Goal: Task Accomplishment & Management: Complete application form

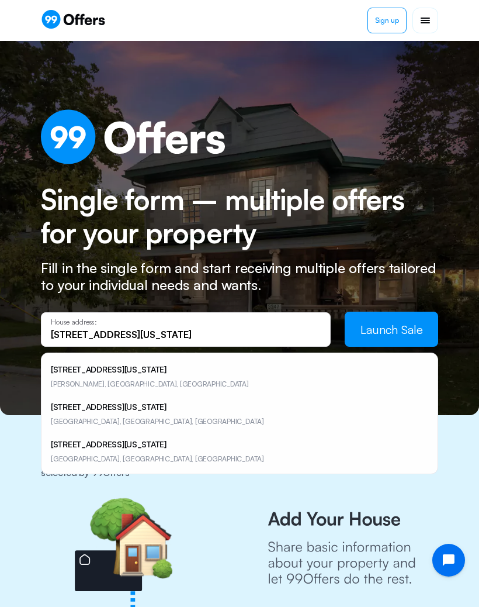
click at [71, 380] on span "[PERSON_NAME], [GEOGRAPHIC_DATA], [GEOGRAPHIC_DATA]" at bounding box center [150, 384] width 198 height 9
type input "[STREET_ADDRESS][US_STATE]"
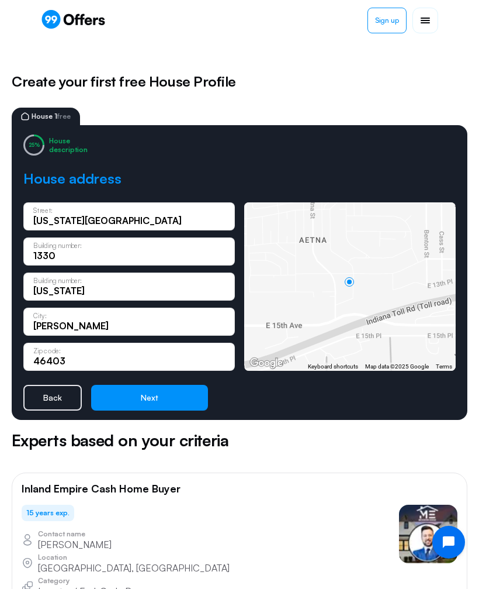
click at [139, 397] on button "Next" at bounding box center [149, 398] width 117 height 26
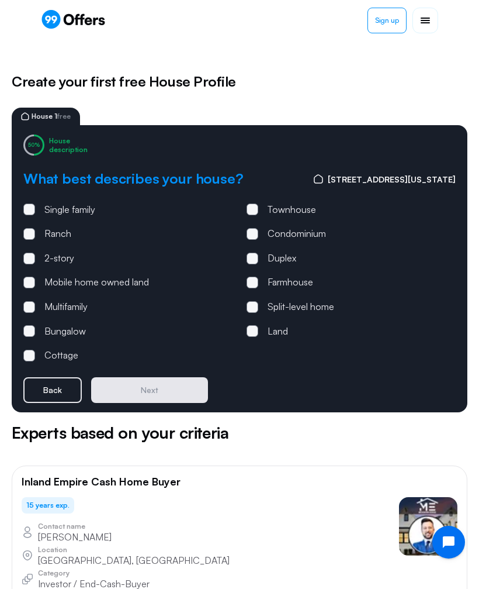
click at [34, 208] on span at bounding box center [29, 209] width 12 height 12
click at [0, 0] on input "Single family" at bounding box center [0, 0] width 0 height 0
click at [134, 390] on button "Next" at bounding box center [149, 390] width 117 height 26
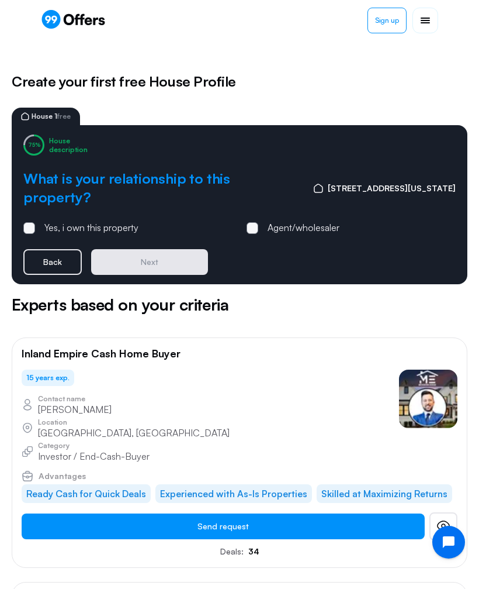
click at [29, 220] on label "Yes, i own this property" at bounding box center [80, 227] width 115 height 15
click at [0, 0] on input "Yes, i own this property" at bounding box center [0, 0] width 0 height 0
click at [140, 249] on button "Next" at bounding box center [149, 262] width 117 height 26
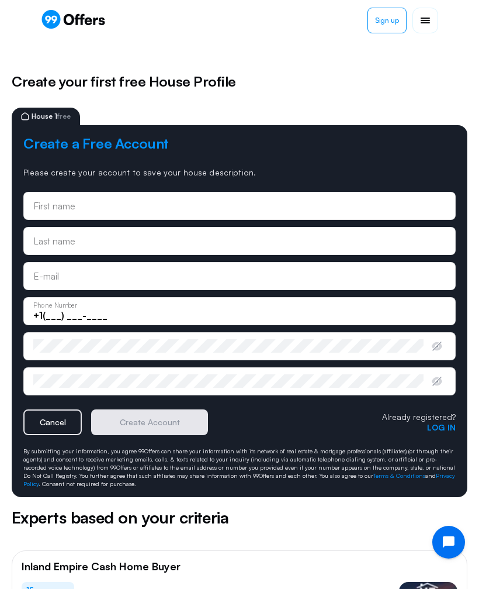
click at [56, 211] on input "text" at bounding box center [239, 205] width 413 height 13
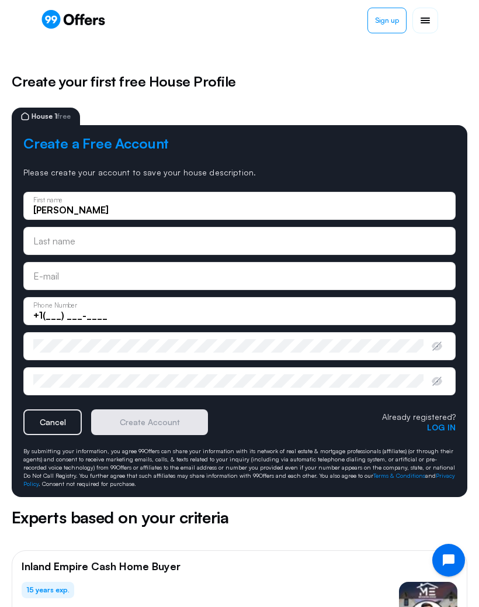
type input "[PERSON_NAME]"
click at [56, 241] on input "text" at bounding box center [239, 240] width 413 height 13
type input "Hyde"
click at [59, 281] on input "email" at bounding box center [239, 276] width 413 height 13
type input "[EMAIL_ADDRESS][DOMAIN_NAME]"
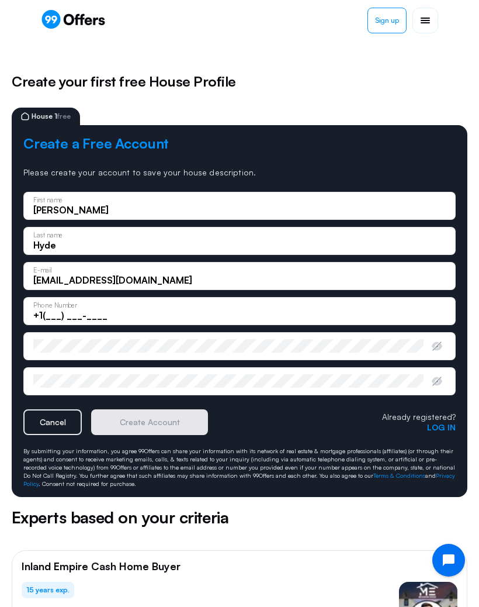
click at [54, 314] on input "+1(___) ___-____" at bounding box center [239, 315] width 413 height 13
type input "[PHONE_NUMBER]"
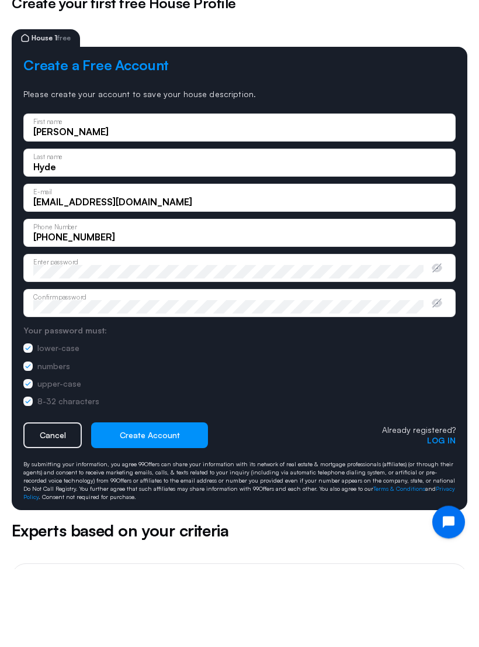
click at [140, 501] on button "Create Account" at bounding box center [149, 514] width 117 height 26
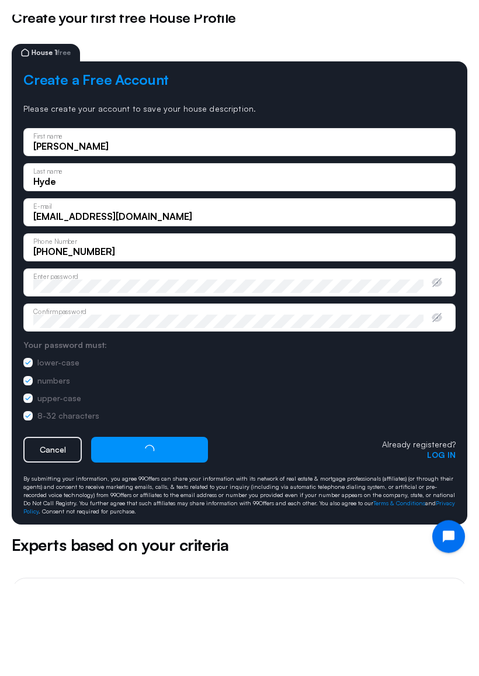
scroll to position [78, 0]
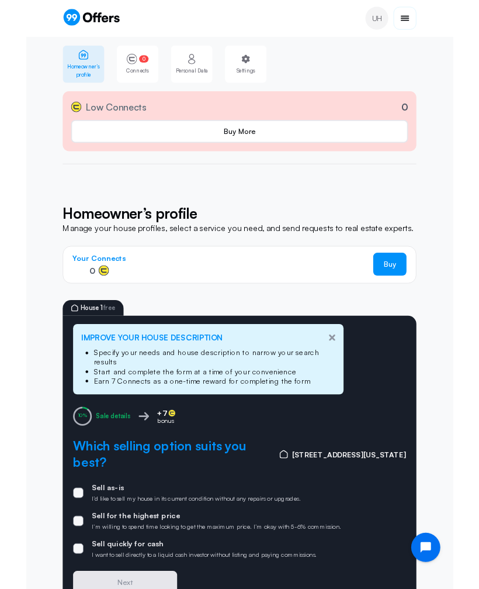
scroll to position [94, 0]
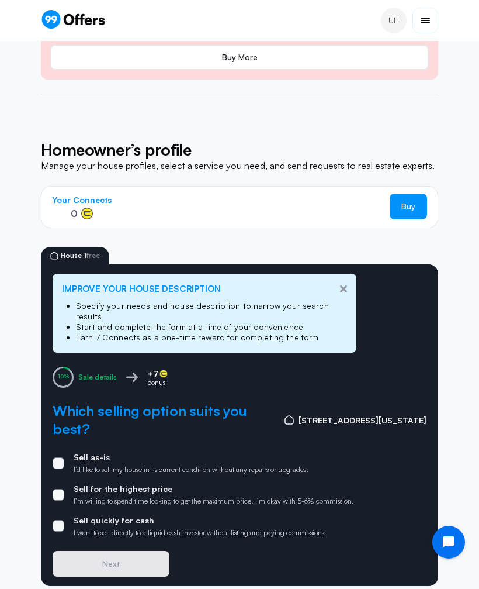
click at [59, 520] on span at bounding box center [59, 526] width 12 height 12
click at [0, 0] on input "Sell quickly for cash I want to sell directly to a liquid cash investor without…" at bounding box center [0, 0] width 0 height 0
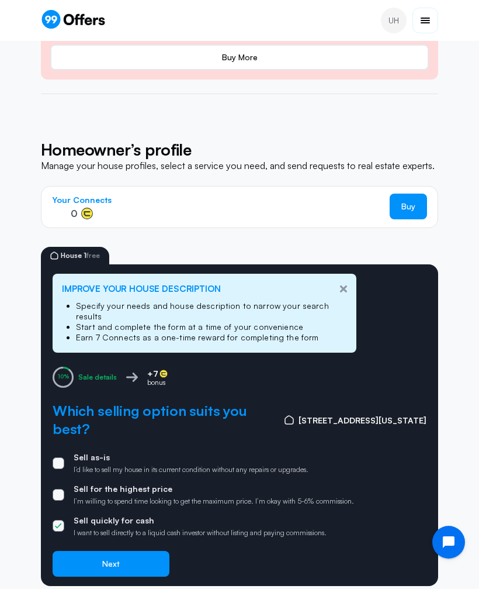
click at [56, 457] on span at bounding box center [59, 463] width 12 height 12
click at [0, 0] on input "Sell as-is I’d like to sell my house in its current condition without any repai…" at bounding box center [0, 0] width 0 height 0
click at [85, 551] on button "Next" at bounding box center [111, 564] width 117 height 26
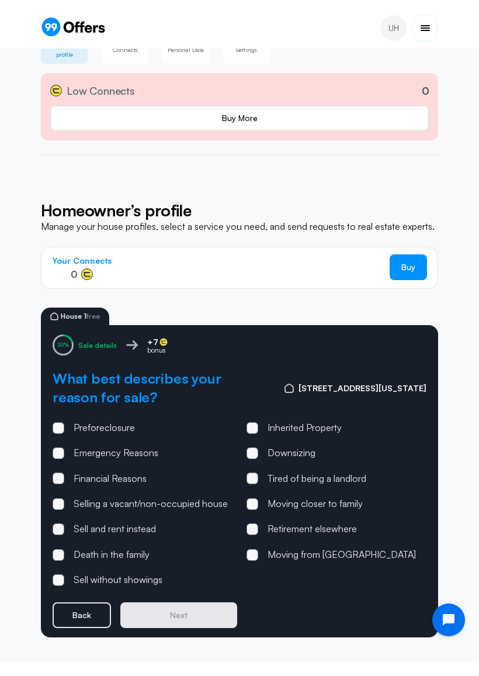
scroll to position [25, 0]
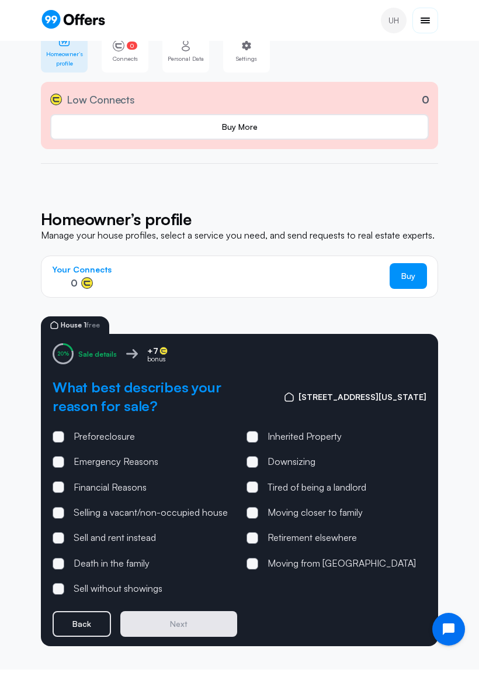
click at [257, 467] on label "Downsizing" at bounding box center [281, 461] width 69 height 15
click at [0, 0] on input "Downsizing" at bounding box center [0, 0] width 0 height 0
click at [171, 606] on button "Next" at bounding box center [178, 624] width 117 height 26
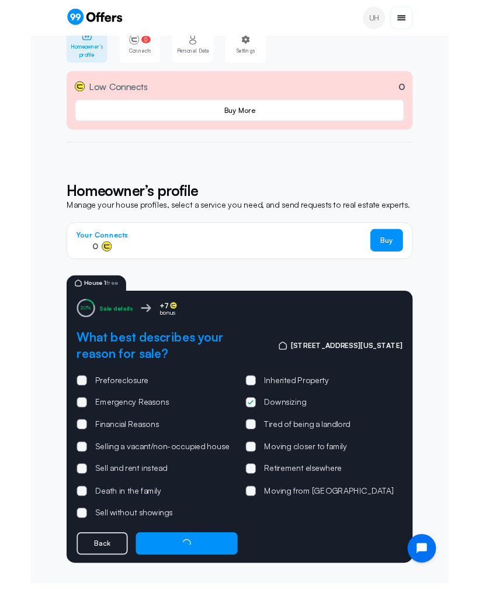
scroll to position [0, 0]
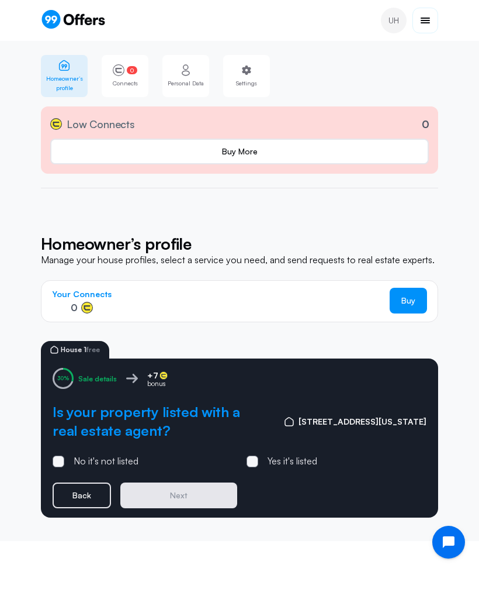
click at [57, 460] on span at bounding box center [59, 462] width 4 height 4
click at [0, 0] on input "No it's not listed" at bounding box center [0, 0] width 0 height 0
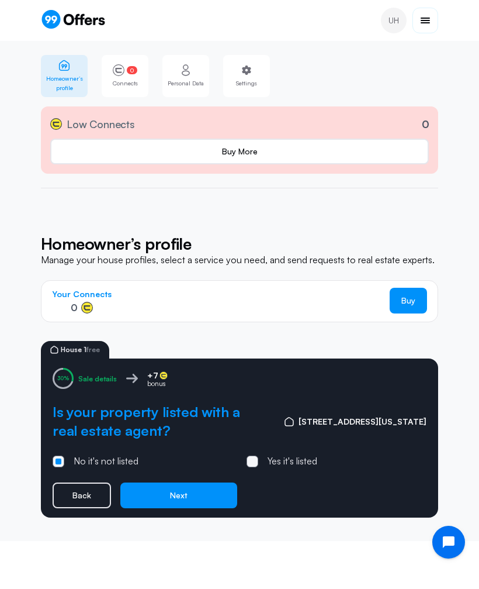
click at [161, 496] on button "Next" at bounding box center [178, 495] width 117 height 26
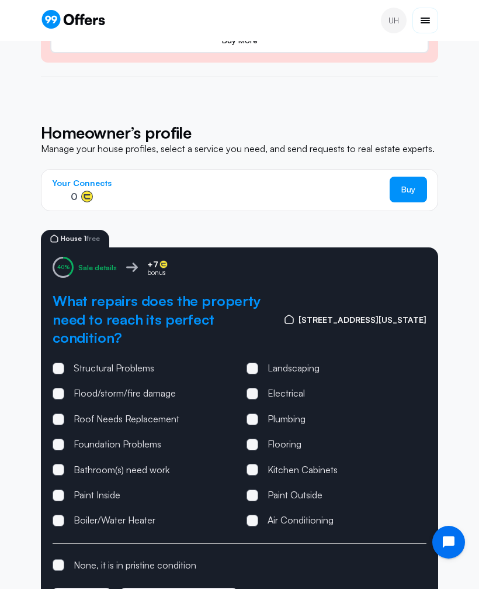
scroll to position [156, 0]
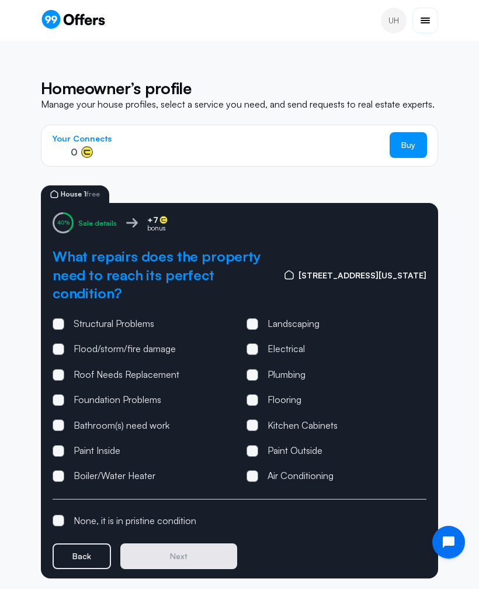
click at [55, 419] on span at bounding box center [59, 425] width 12 height 12
click at [0, 0] on input "Bathroom(s) need work" at bounding box center [0, 0] width 0 height 0
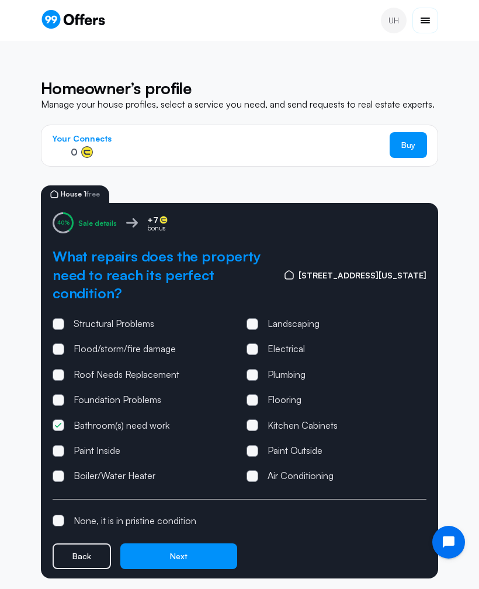
click at [168, 543] on button "Next" at bounding box center [178, 556] width 117 height 26
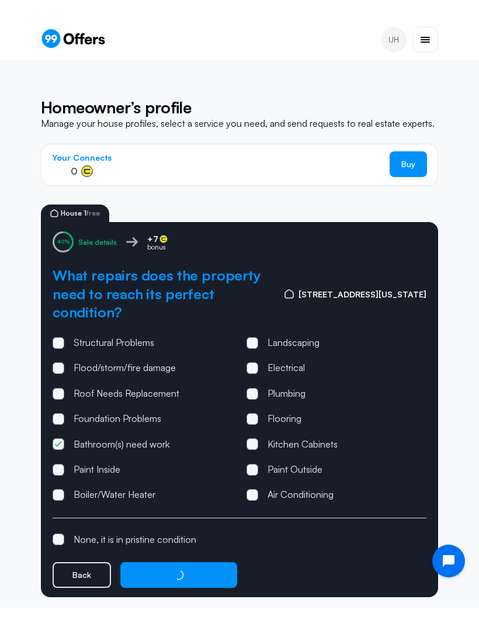
scroll to position [0, 0]
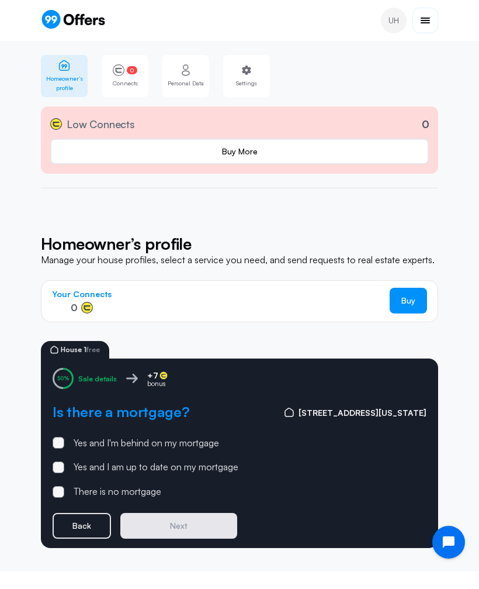
click at [61, 463] on span at bounding box center [59, 467] width 12 height 12
click at [0, 0] on input "Yes and I am up to date on my mortgage" at bounding box center [0, 0] width 0 height 0
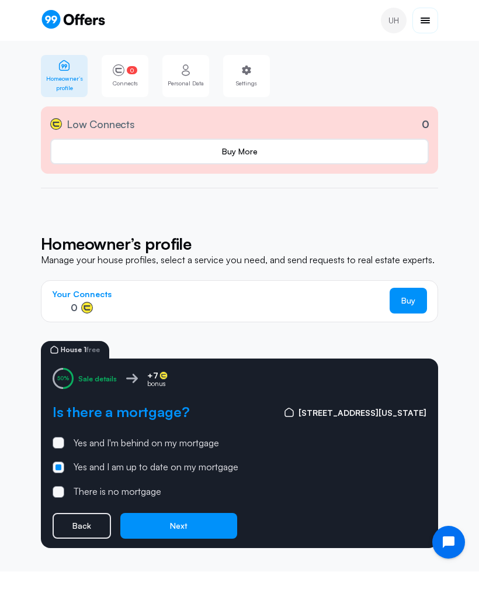
click at [164, 522] on button "Next" at bounding box center [178, 526] width 117 height 26
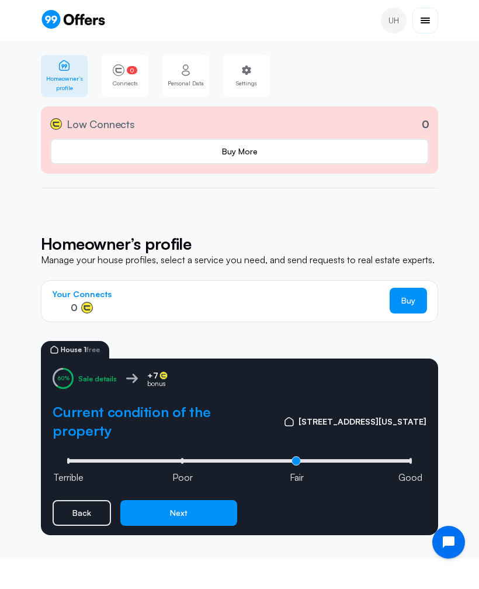
type input "3"
click at [401, 459] on input "range" at bounding box center [239, 461] width 351 height 4
click at [170, 501] on button "Next" at bounding box center [178, 513] width 117 height 26
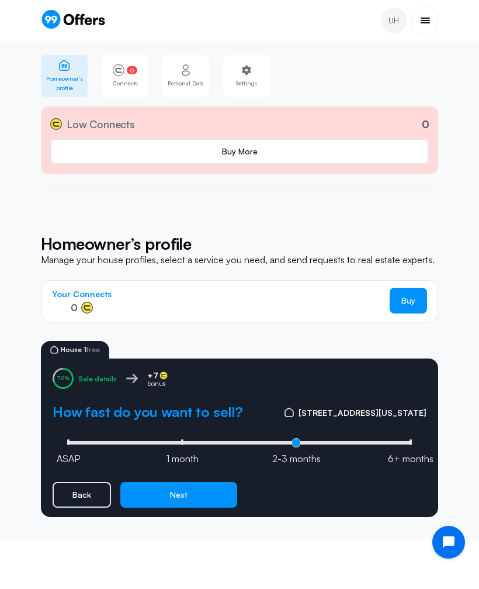
click at [288, 453] on span "2-3 months" at bounding box center [296, 459] width 49 height 12
click at [165, 493] on button "Next" at bounding box center [178, 495] width 117 height 26
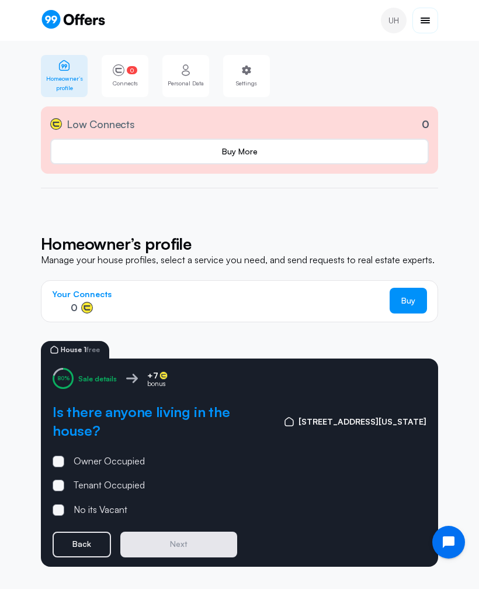
click at [64, 454] on label "Owner Occupied" at bounding box center [99, 461] width 92 height 15
click at [0, 0] on input "Owner Occupied" at bounding box center [0, 0] width 0 height 0
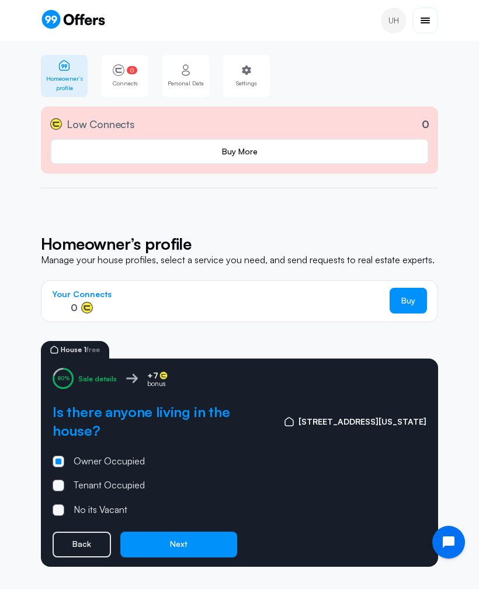
click at [161, 532] on button "Next" at bounding box center [178, 545] width 117 height 26
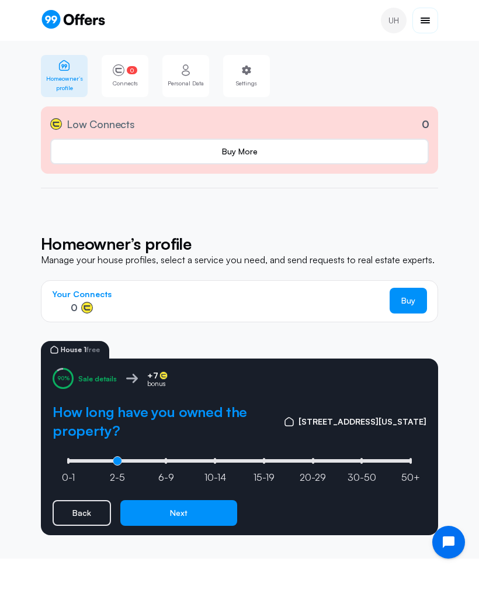
click at [138, 459] on input "range" at bounding box center [239, 461] width 351 height 4
click at [141, 459] on input "range" at bounding box center [239, 461] width 351 height 4
click at [140, 459] on input "range" at bounding box center [239, 461] width 351 height 4
click at [167, 458] on li "6-9" at bounding box center [166, 461] width 2 height 6
type input "2"
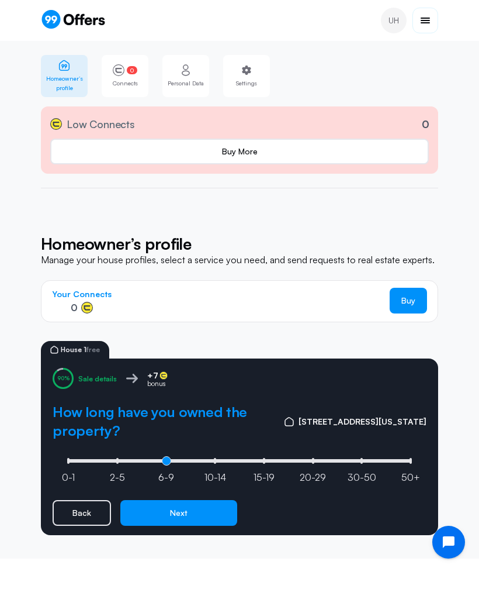
click at [168, 500] on button "Next" at bounding box center [178, 513] width 117 height 26
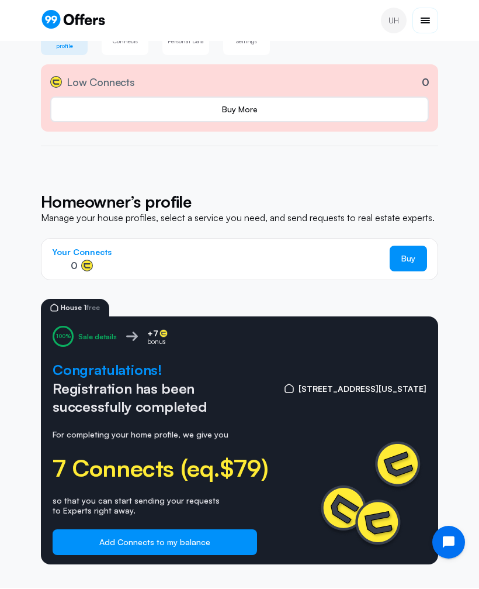
scroll to position [49, 0]
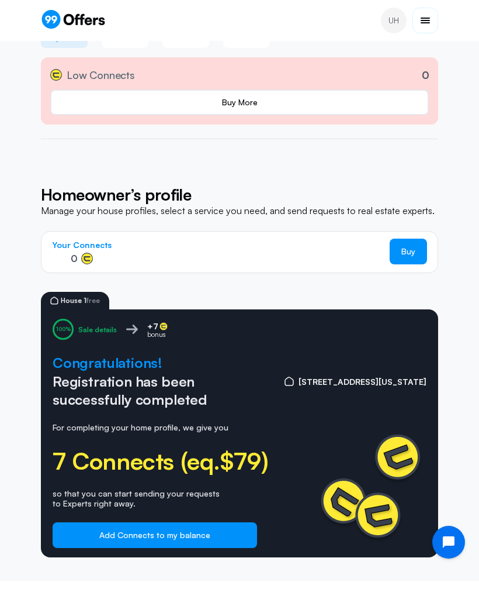
click at [105, 530] on button "Add Connects to my balance" at bounding box center [155, 535] width 205 height 26
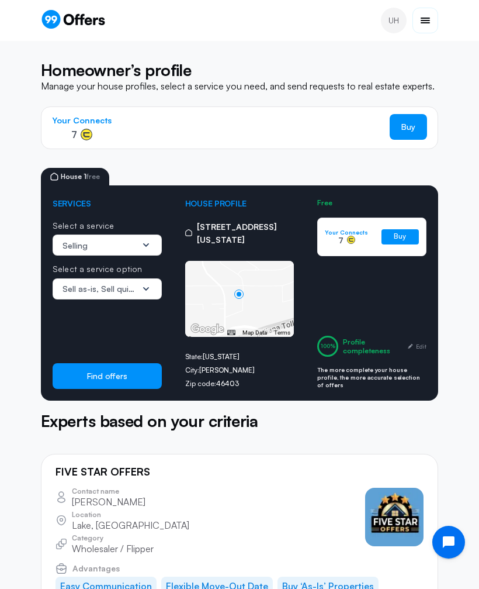
scroll to position [95, 0]
